Goal: Information Seeking & Learning: Compare options

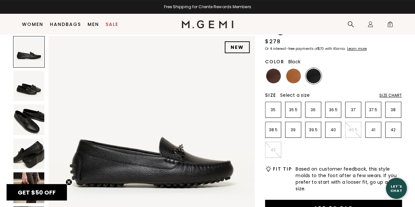
scroll to position [61, 0]
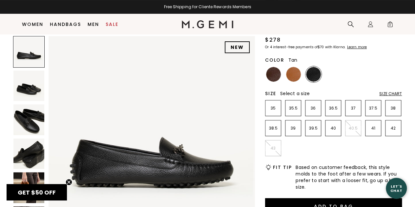
click at [296, 76] on img at bounding box center [293, 74] width 15 height 15
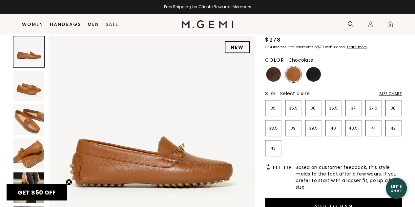
click at [271, 74] on img at bounding box center [273, 74] width 15 height 15
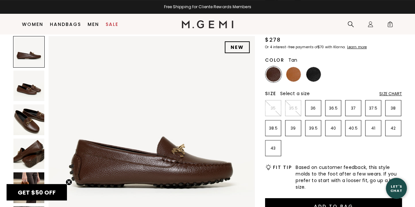
click at [294, 75] on img at bounding box center [293, 74] width 15 height 15
